Goal: Navigation & Orientation: Understand site structure

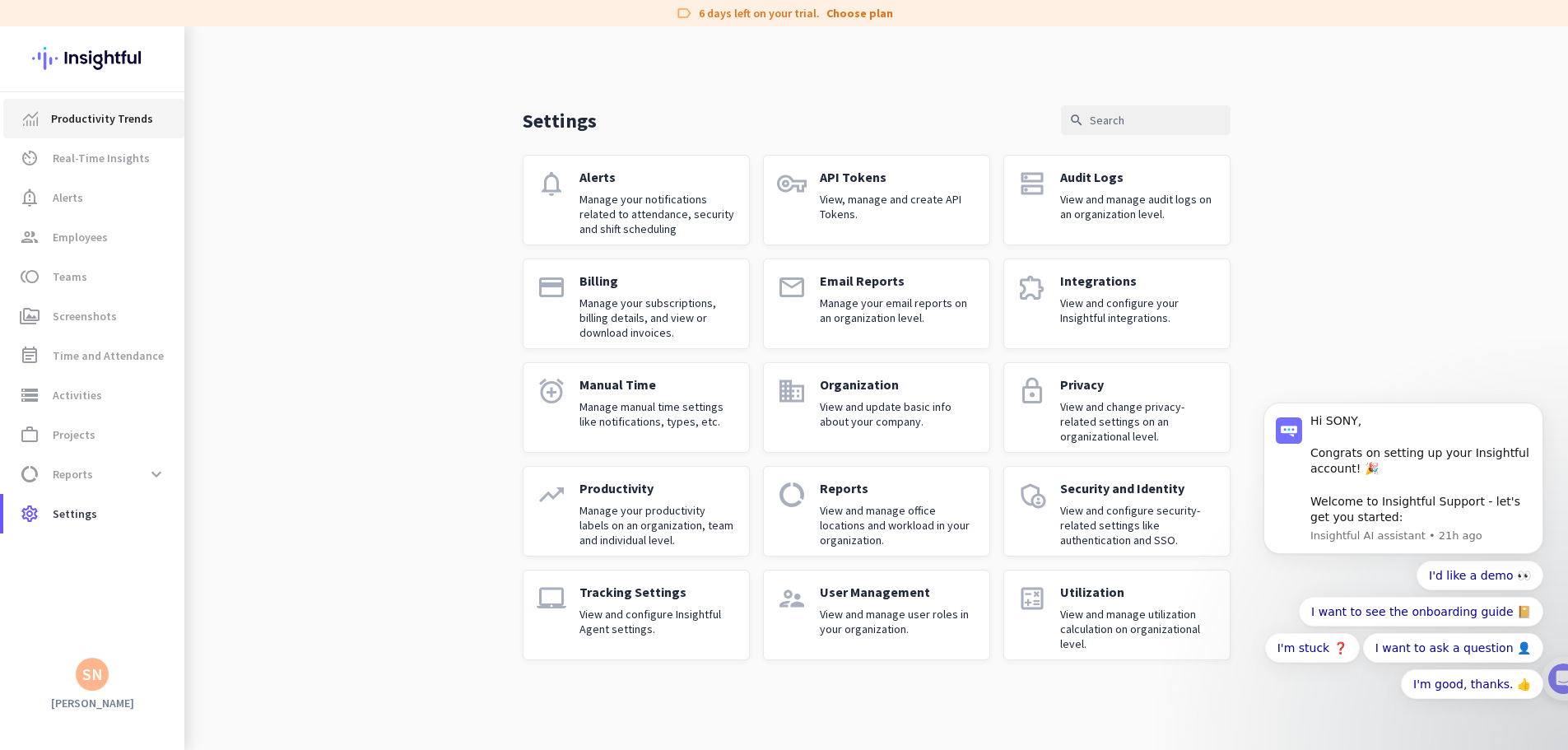
click at [95, 116] on span "Productivity Trends" at bounding box center [101, 118] width 102 height 20
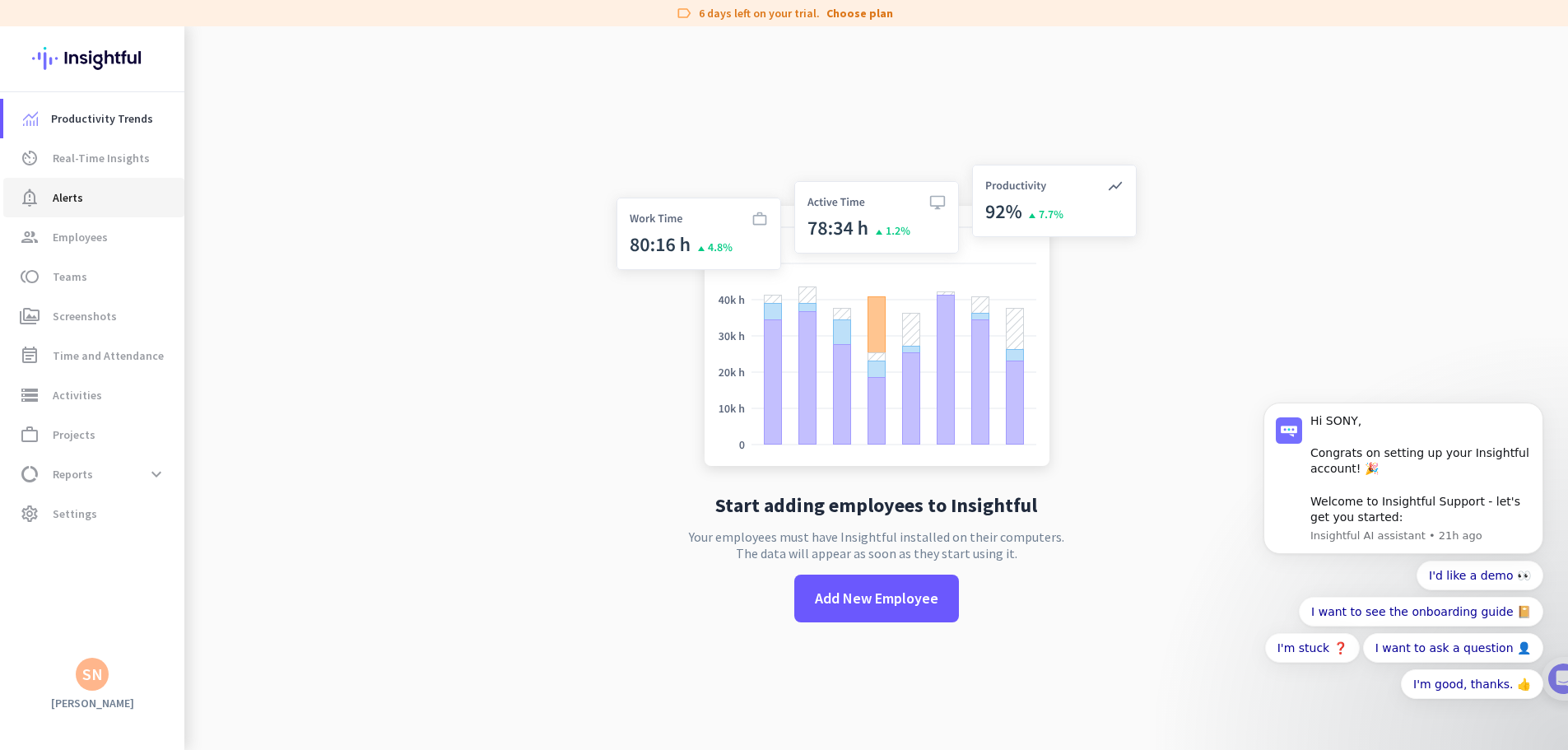
click at [72, 192] on span "Alerts" at bounding box center [68, 197] width 30 height 20
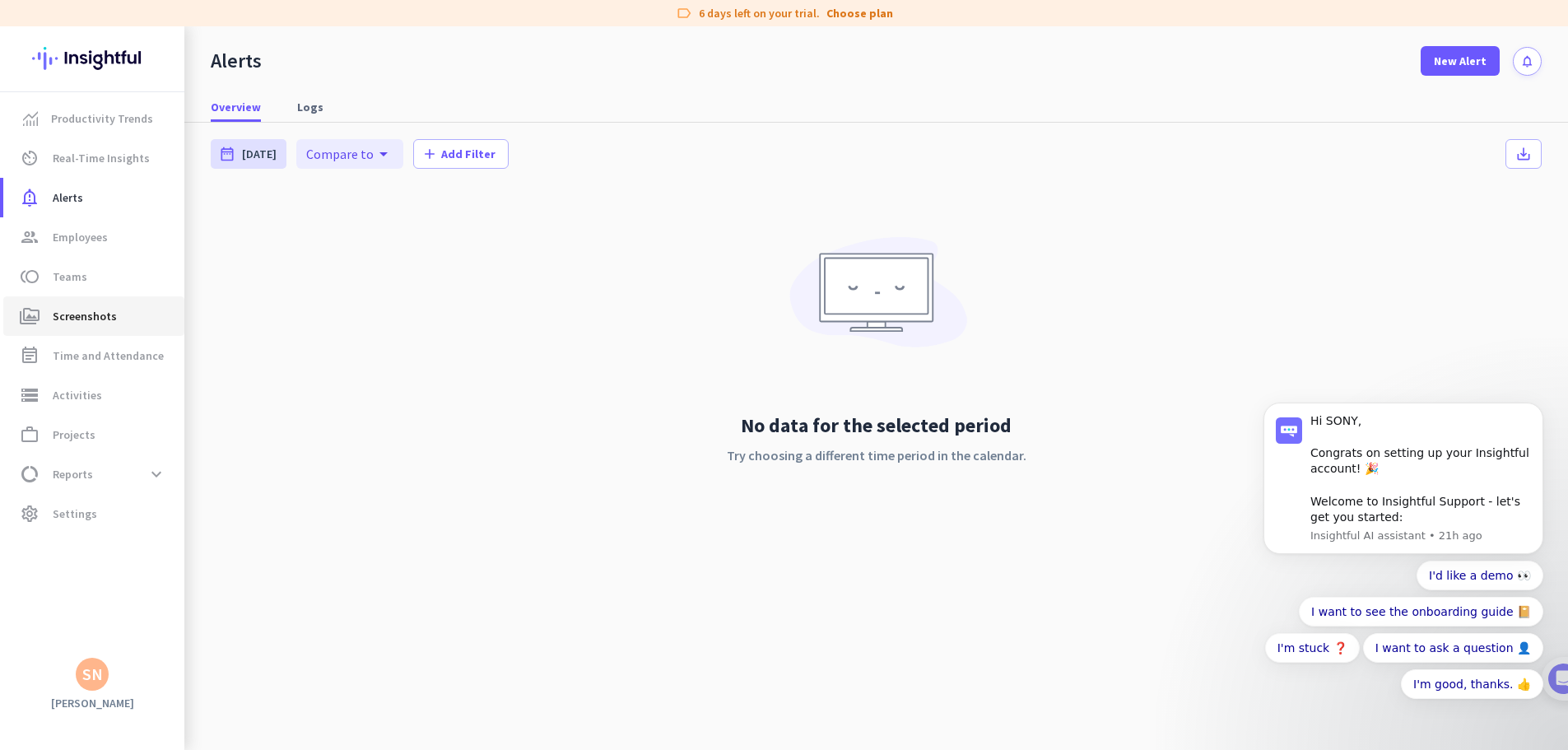
click at [68, 315] on span "Screenshots" at bounding box center [84, 315] width 64 height 20
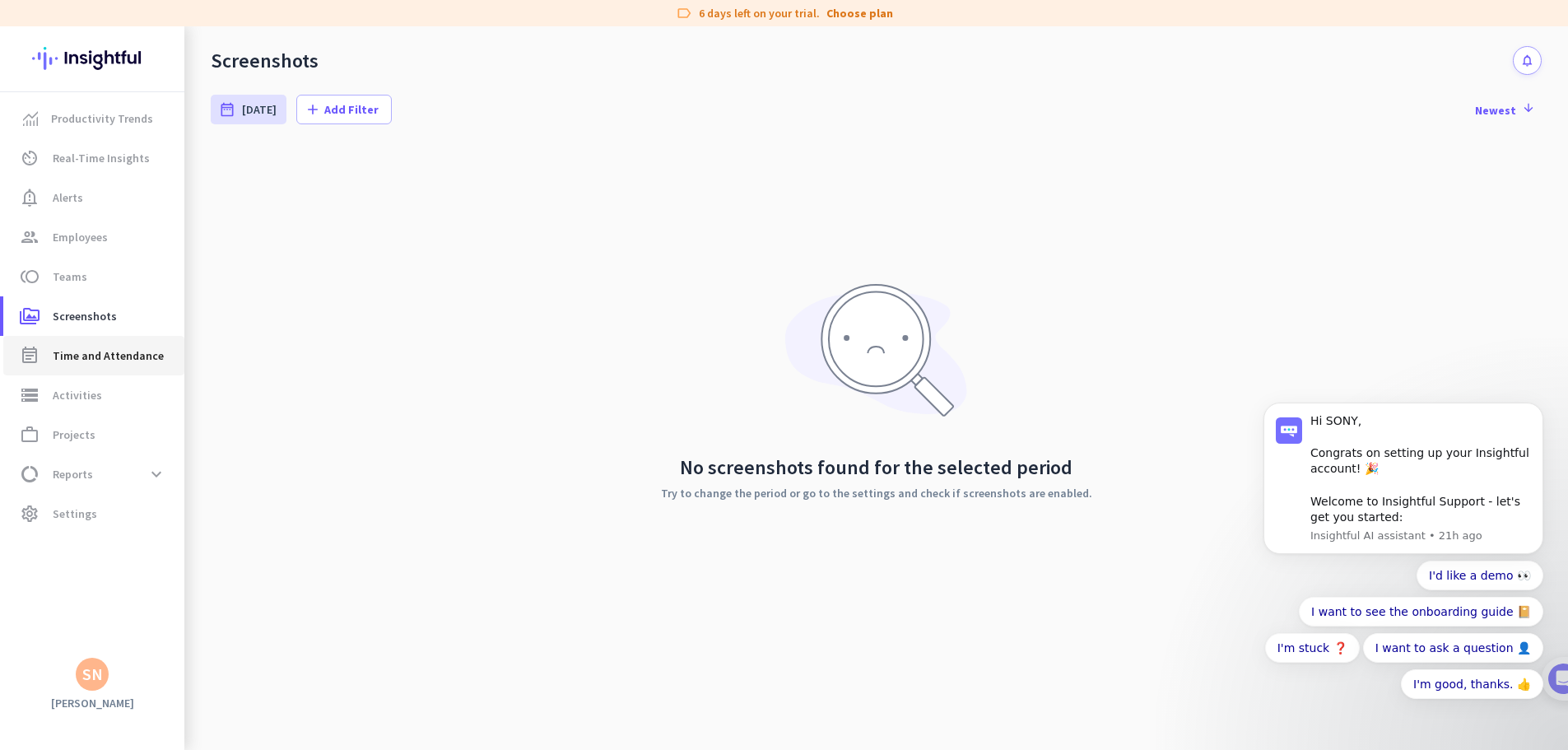
click at [91, 355] on span "Time and Attendance" at bounding box center [108, 355] width 111 height 20
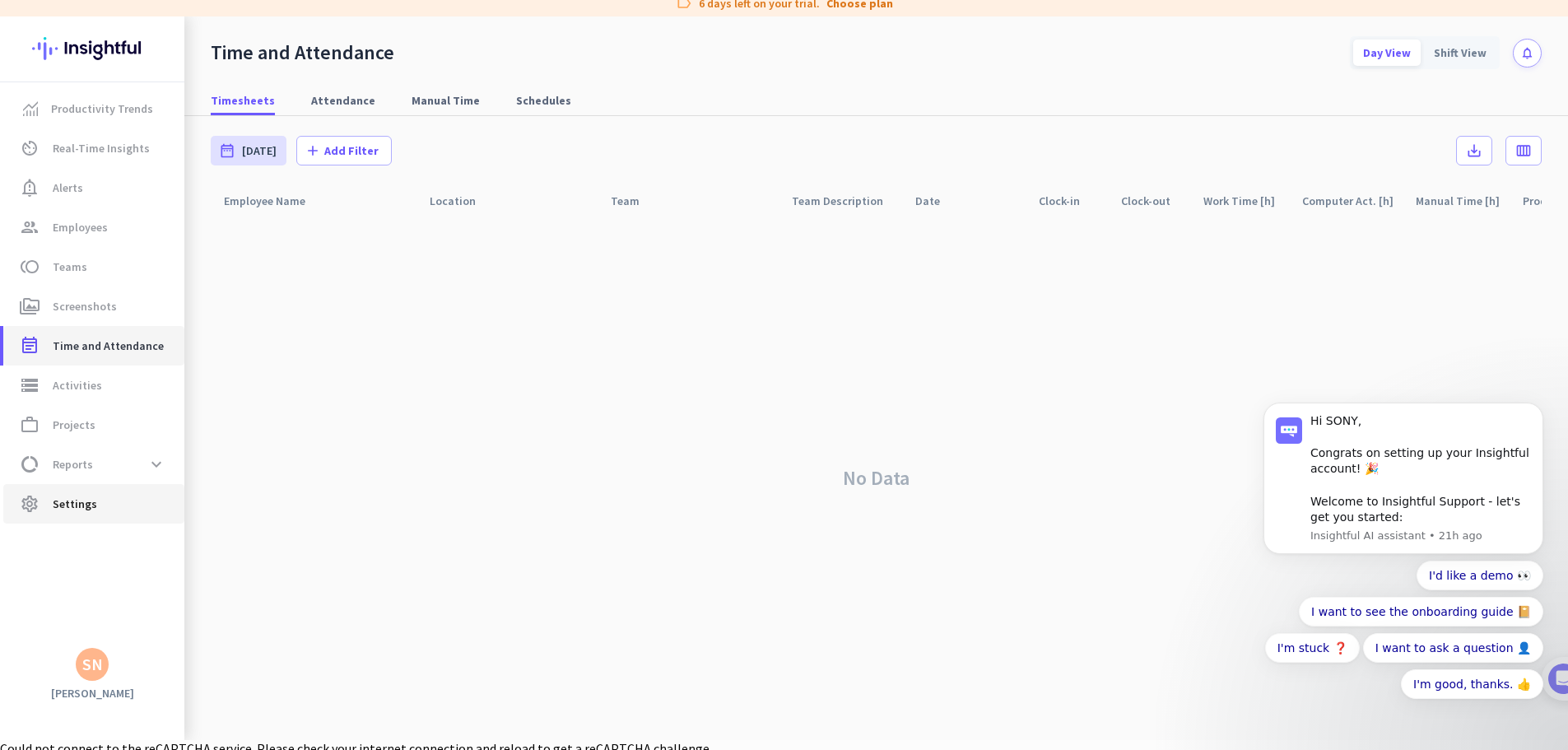
scroll to position [17, 0]
